Goal: Task Accomplishment & Management: Manage account settings

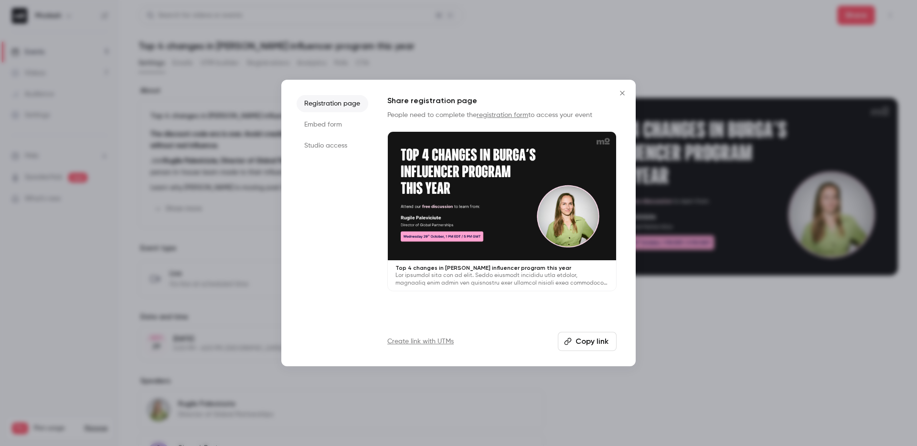
click at [511, 220] on div at bounding box center [502, 196] width 228 height 128
click at [622, 98] on button "Close" at bounding box center [622, 93] width 19 height 19
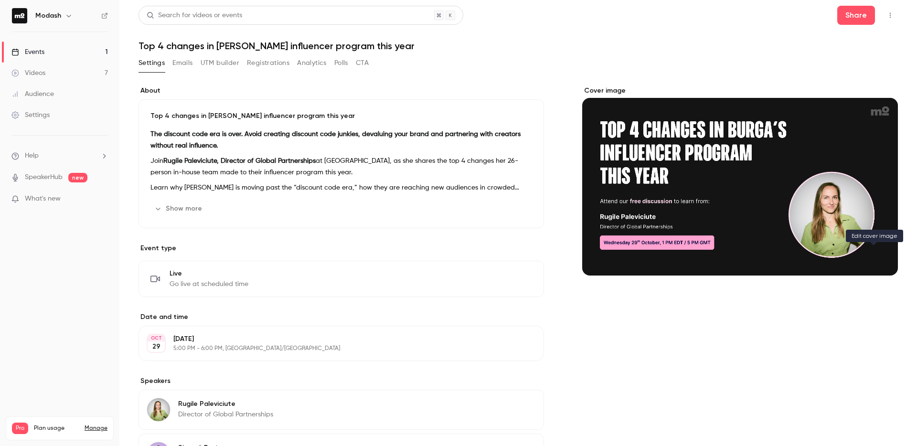
click at [877, 257] on icon "Cover image" at bounding box center [880, 259] width 11 height 8
click at [672, 212] on div "Cover image" at bounding box center [740, 181] width 316 height 190
click at [0, 0] on input "Cover image" at bounding box center [0, 0] width 0 height 0
click at [886, 17] on icon "button" at bounding box center [890, 15] width 8 height 7
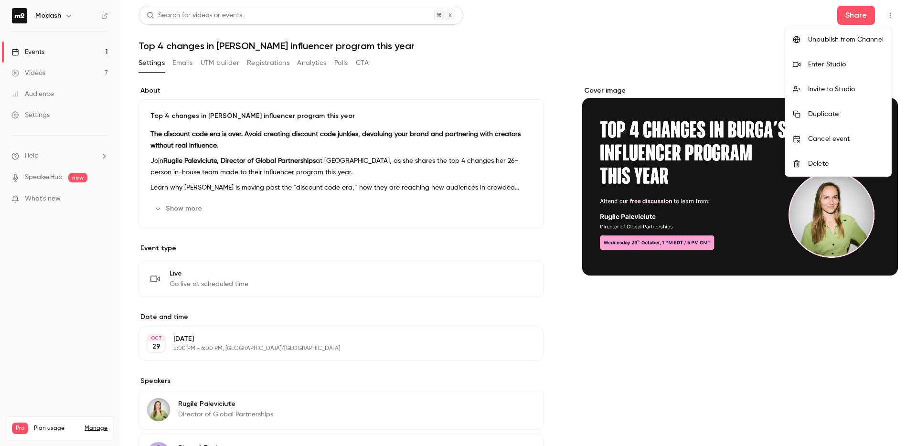
click at [678, 140] on div at bounding box center [458, 223] width 917 height 446
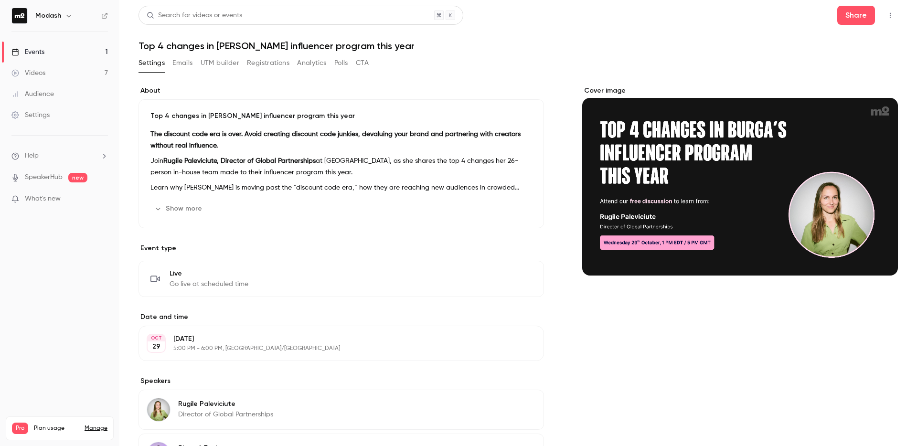
click at [875, 265] on button "Cover image" at bounding box center [880, 258] width 19 height 19
click at [86, 52] on link "Events 1" at bounding box center [59, 52] width 119 height 21
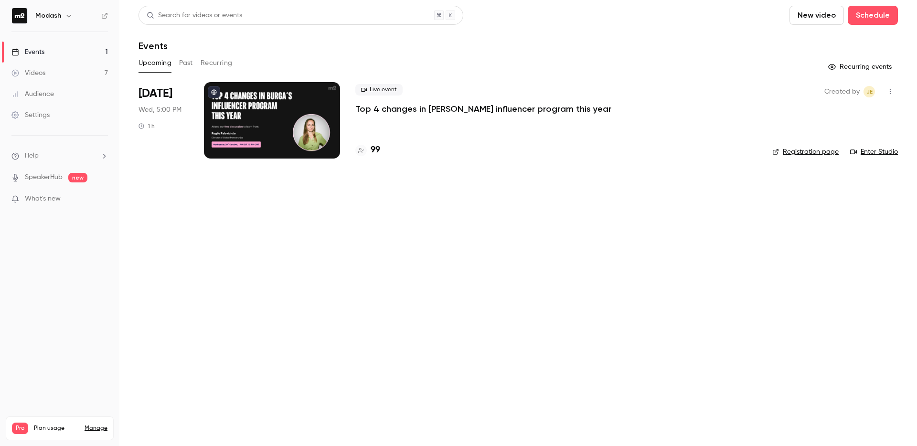
click at [365, 154] on div at bounding box center [360, 150] width 11 height 11
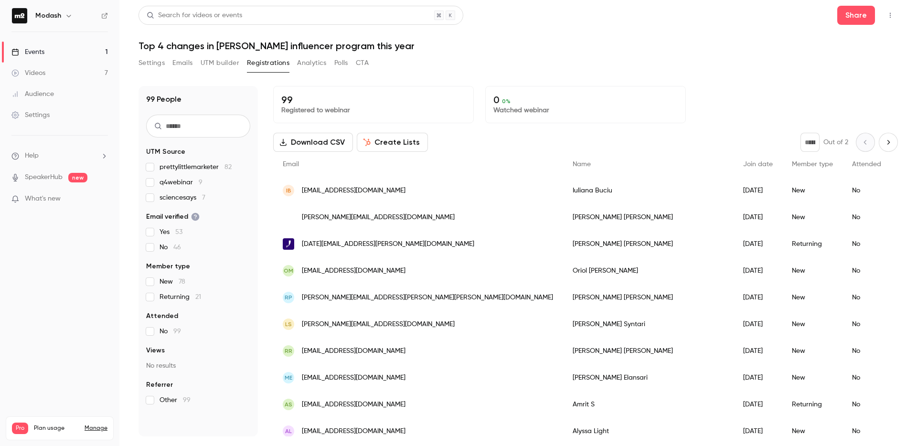
click at [61, 57] on link "Events 1" at bounding box center [59, 52] width 119 height 21
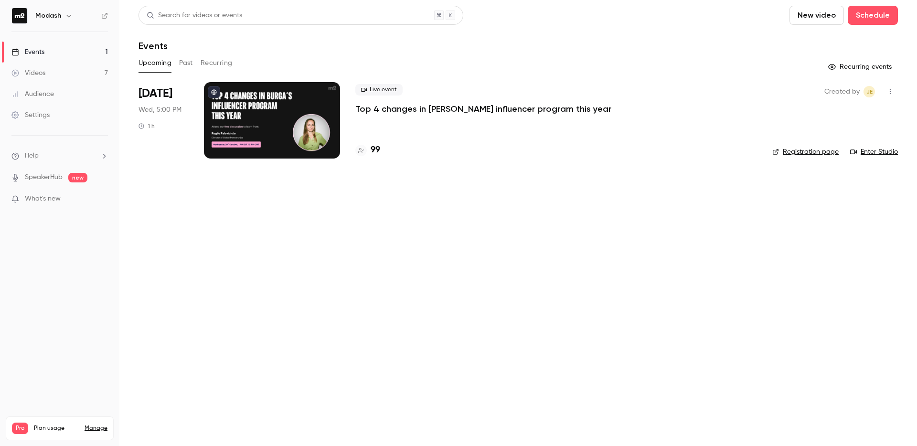
click at [413, 112] on p "Top 4 changes in [PERSON_NAME] influencer program this year" at bounding box center [483, 108] width 256 height 11
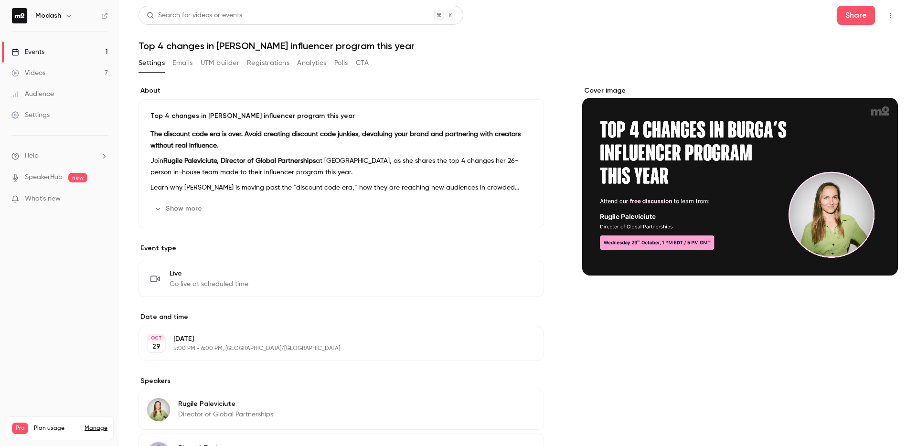
click at [262, 64] on button "Registrations" at bounding box center [268, 62] width 43 height 15
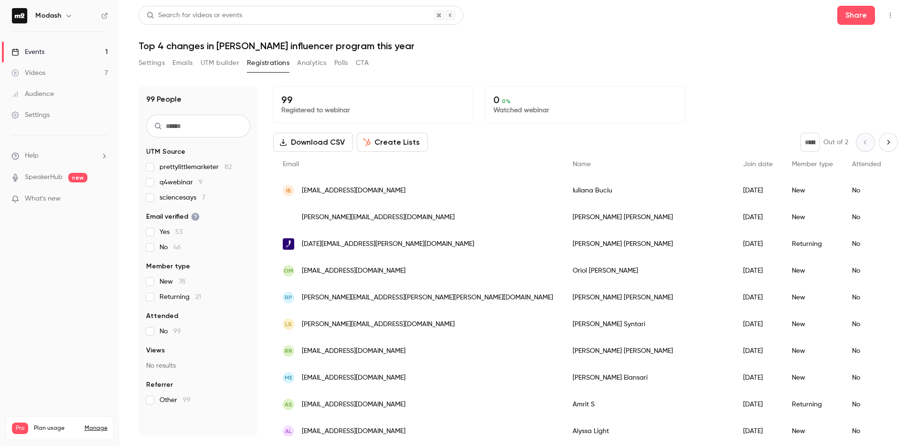
click at [216, 63] on button "UTM builder" at bounding box center [220, 62] width 39 height 15
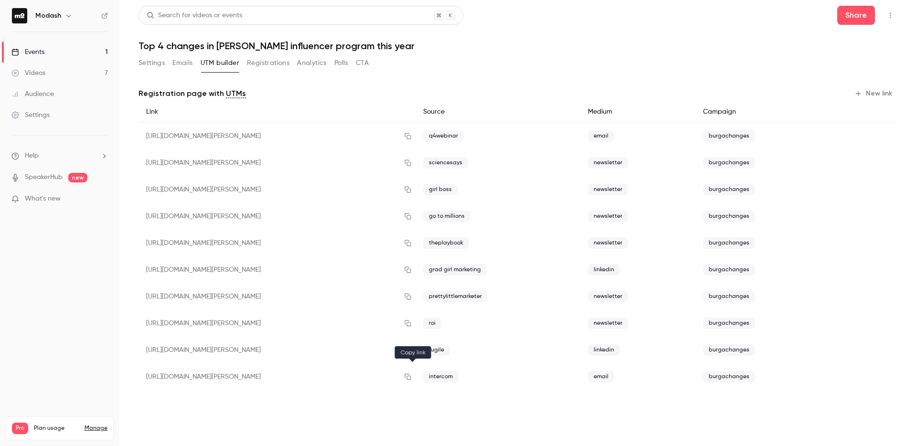
click at [409, 378] on icon "button" at bounding box center [408, 376] width 8 height 7
drag, startPoint x: 384, startPoint y: 43, endPoint x: 139, endPoint y: 44, distance: 245.0
click at [139, 44] on h1 "Top 4 changes in [PERSON_NAME] influencer program this year" at bounding box center [517, 45] width 759 height 11
copy h1 "Top 4 changes in [PERSON_NAME] influencer program this year"
click at [266, 69] on button "Registrations" at bounding box center [268, 62] width 43 height 15
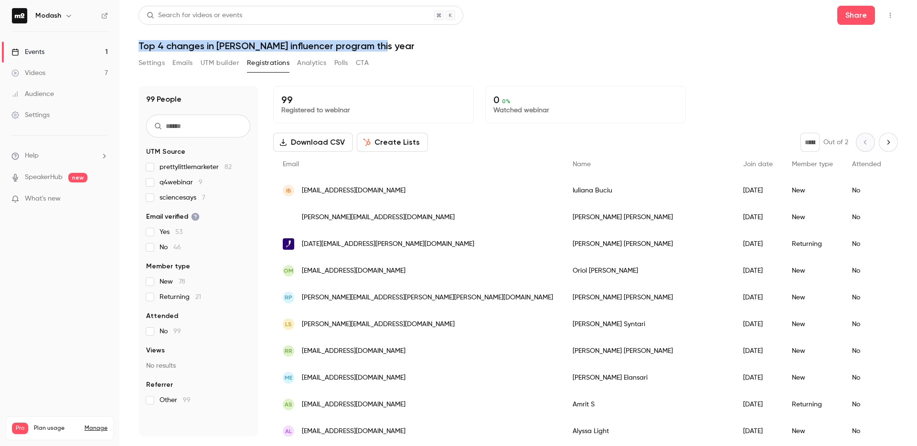
click at [394, 146] on button "Create Lists" at bounding box center [392, 142] width 71 height 19
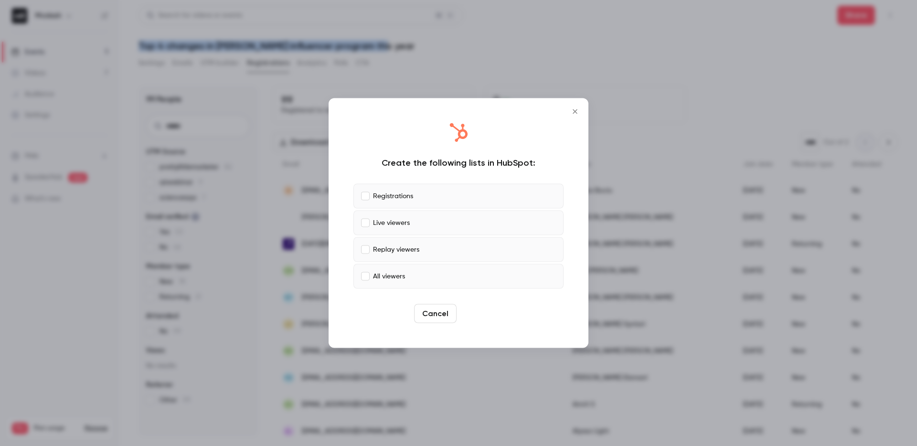
click at [487, 313] on button "Create" at bounding box center [481, 313] width 43 height 19
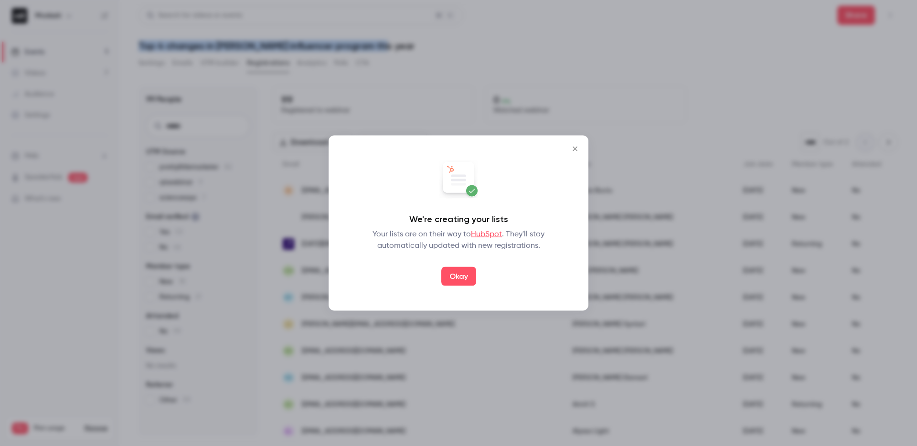
click at [463, 281] on button "Okay" at bounding box center [458, 276] width 35 height 19
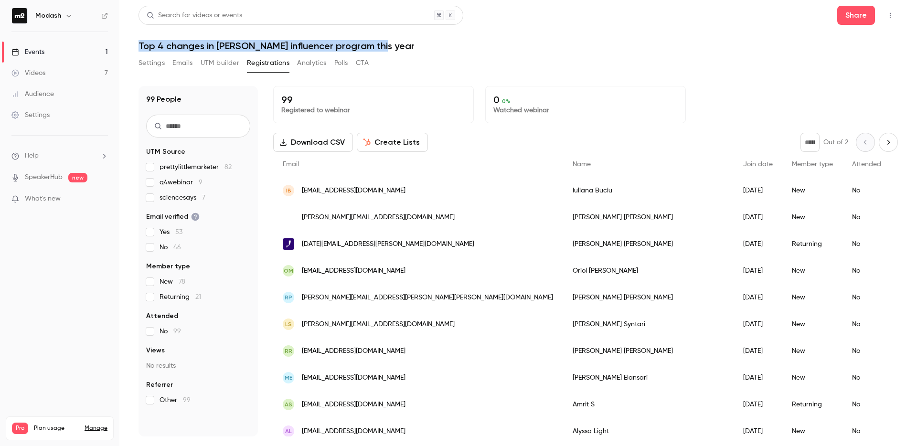
click at [61, 47] on link "Events 1" at bounding box center [59, 52] width 119 height 21
